Goal: Information Seeking & Learning: Learn about a topic

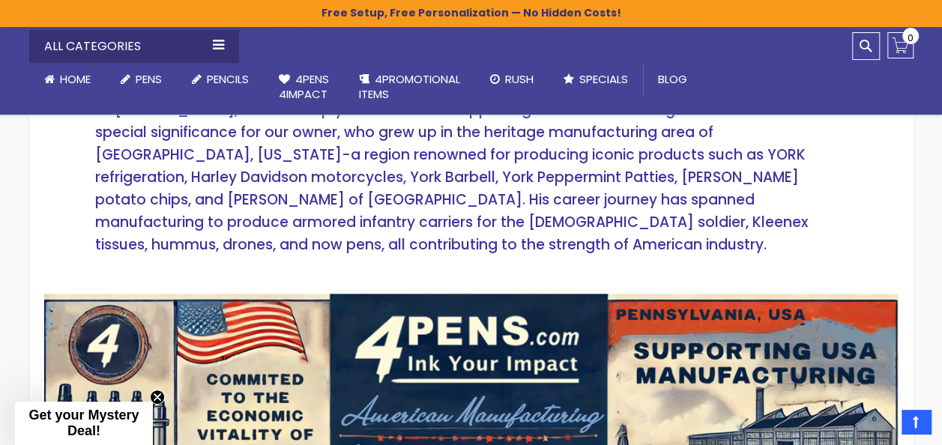
scroll to position [622, 0]
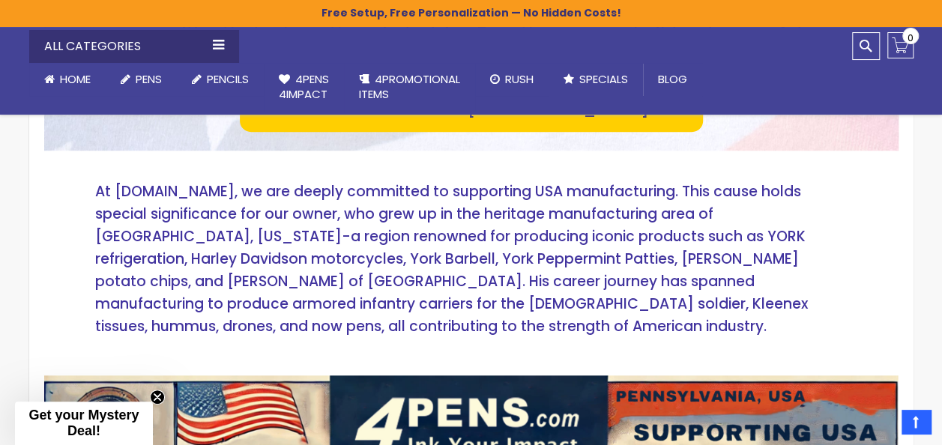
scroll to position [540, 0]
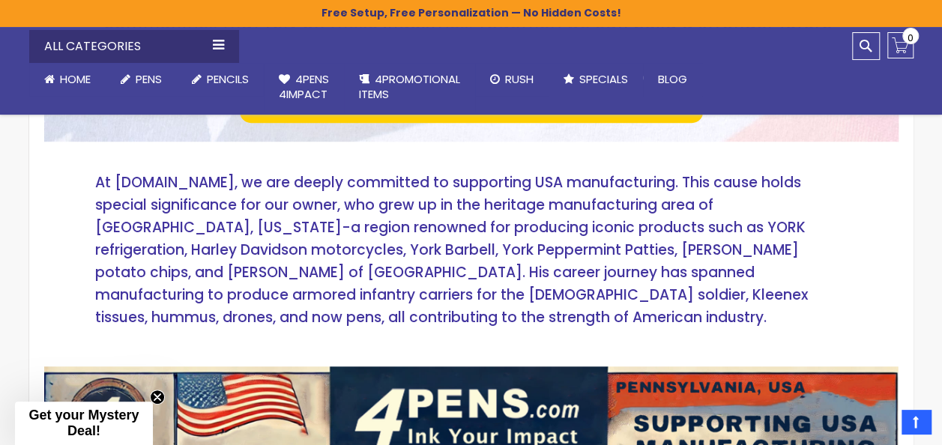
scroll to position [545, 0]
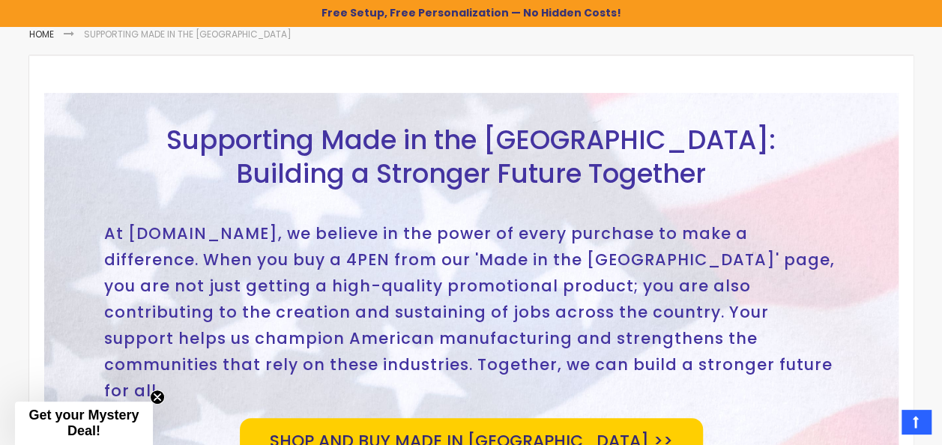
scroll to position [203, 0]
